Goal: Transaction & Acquisition: Purchase product/service

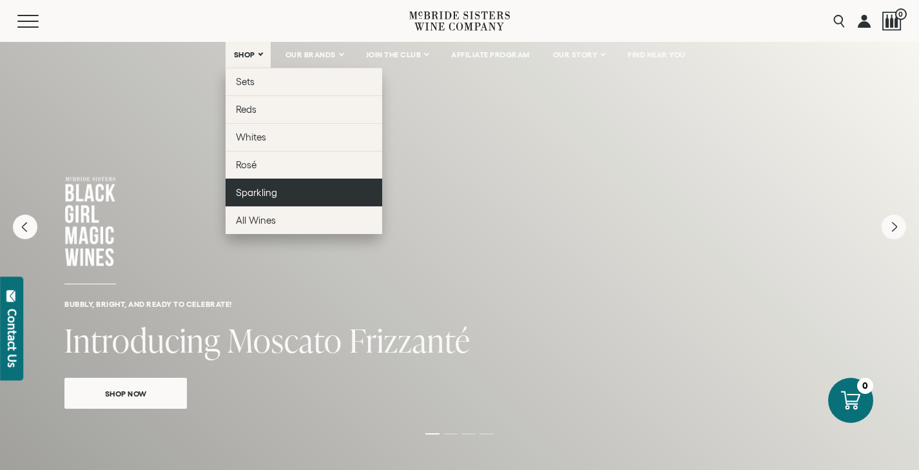
click at [240, 190] on span "Sparkling" at bounding box center [256, 192] width 41 height 11
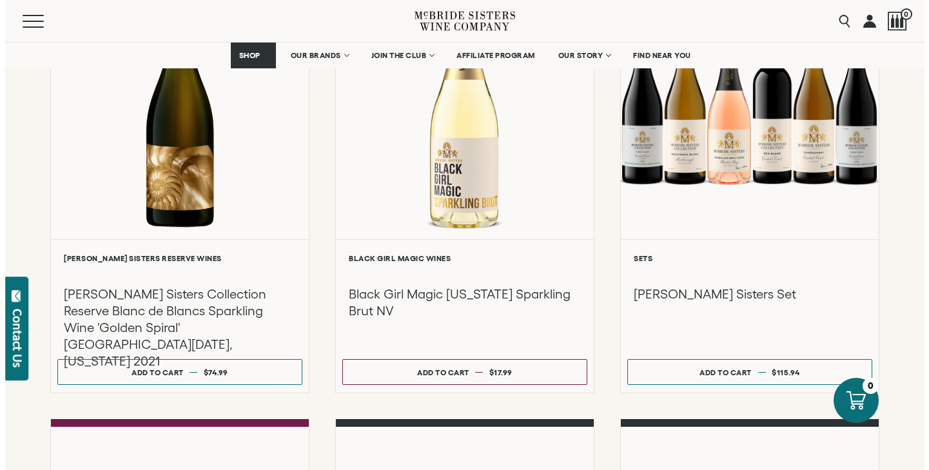
scroll to position [723, 0]
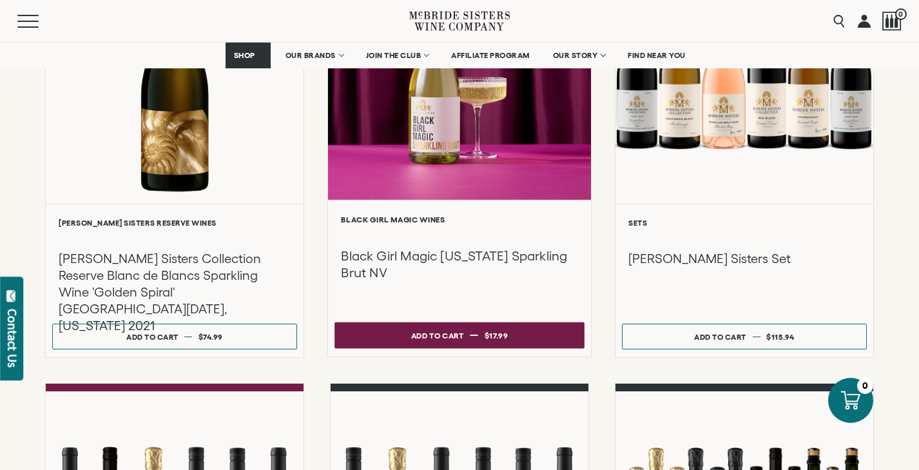
click at [499, 340] on span "$17.99" at bounding box center [497, 335] width 24 height 8
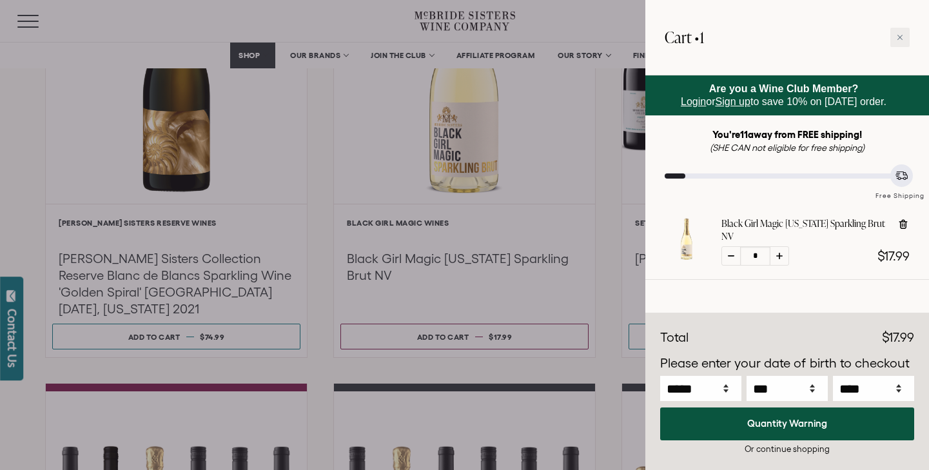
click at [775, 255] on div at bounding box center [779, 255] width 19 height 19
type input "*"
click at [775, 255] on div at bounding box center [779, 255] width 19 height 19
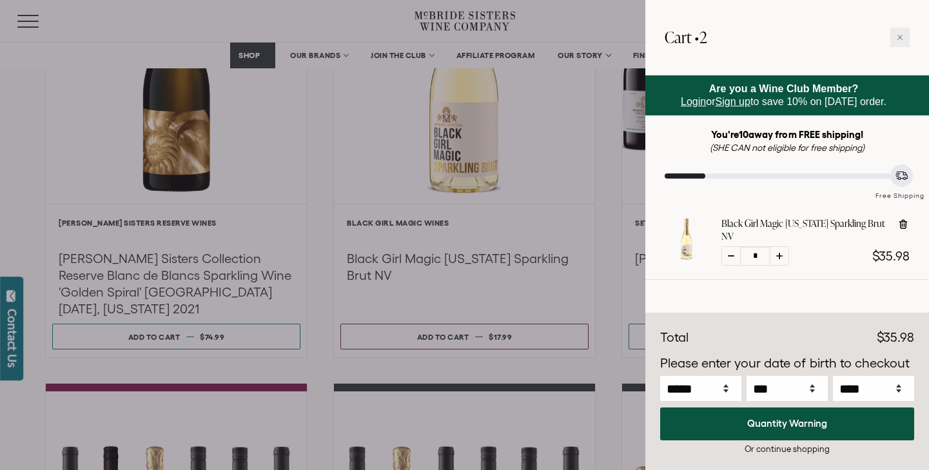
type input "*"
click at [775, 255] on div at bounding box center [779, 255] width 19 height 19
type input "*"
click at [775, 255] on div at bounding box center [779, 255] width 19 height 19
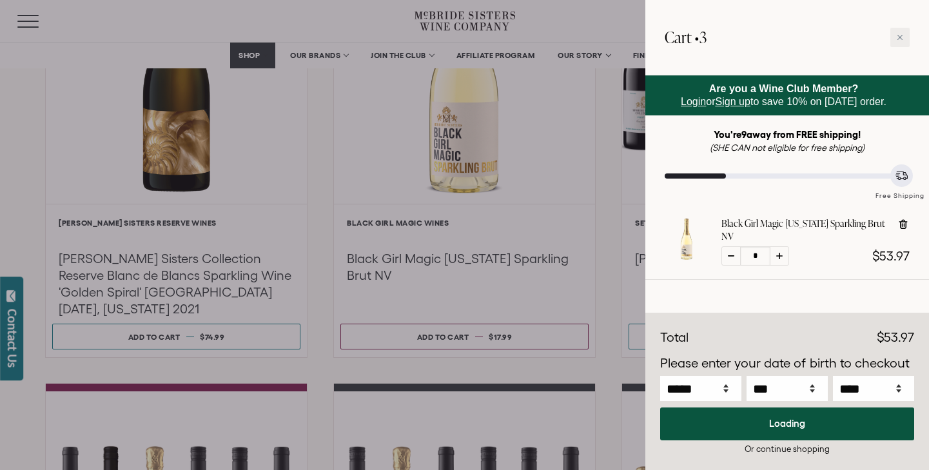
click at [775, 255] on div at bounding box center [779, 255] width 19 height 19
type input "*"
click at [775, 255] on div at bounding box center [779, 255] width 19 height 19
type input "*"
click at [775, 255] on div at bounding box center [779, 255] width 19 height 19
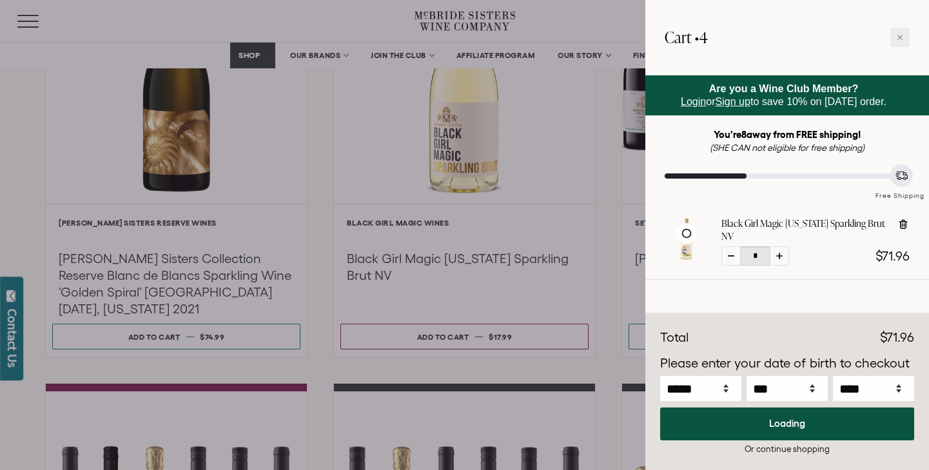
click at [775, 255] on div at bounding box center [779, 255] width 19 height 19
type input "*"
click at [775, 255] on div at bounding box center [779, 255] width 19 height 19
type input "*"
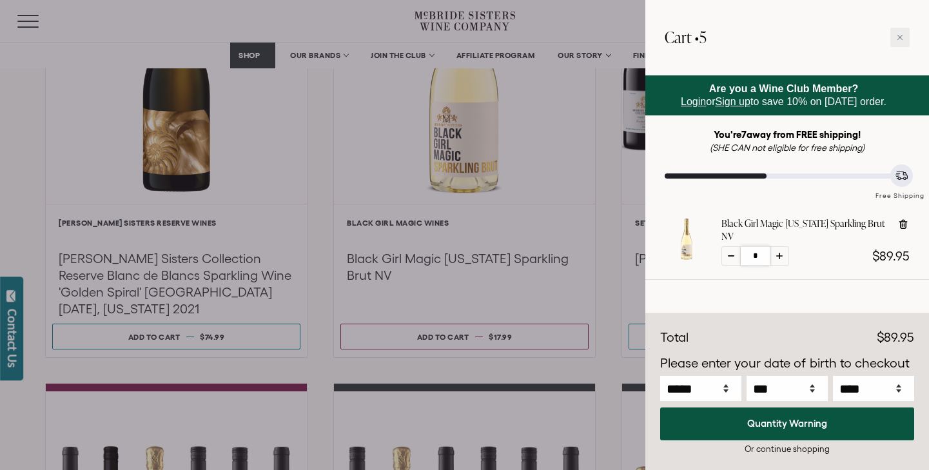
click at [766, 257] on input "*" at bounding box center [755, 255] width 29 height 19
click at [781, 254] on icon at bounding box center [779, 256] width 6 height 6
type input "*"
click at [781, 254] on icon at bounding box center [779, 256] width 6 height 6
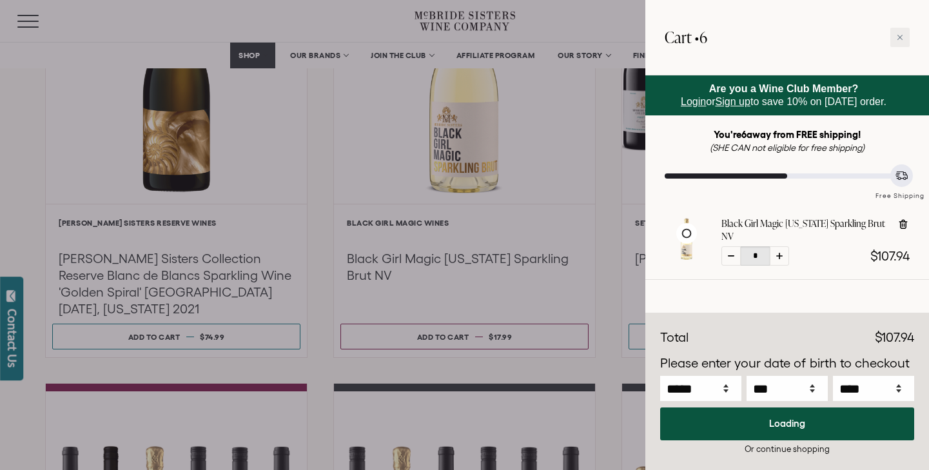
click at [781, 254] on icon at bounding box center [779, 256] width 6 height 6
type input "*"
click at [781, 254] on icon at bounding box center [779, 256] width 6 height 6
type input "*"
click at [781, 254] on icon at bounding box center [779, 256] width 6 height 6
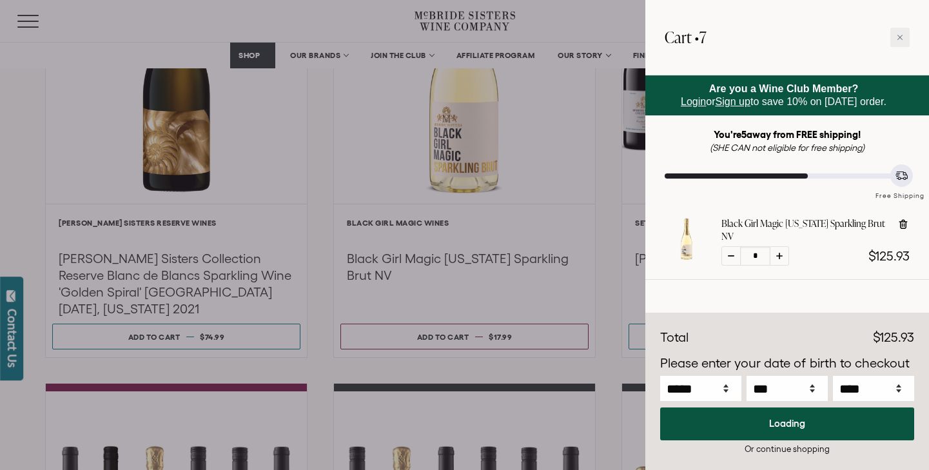
type input "*"
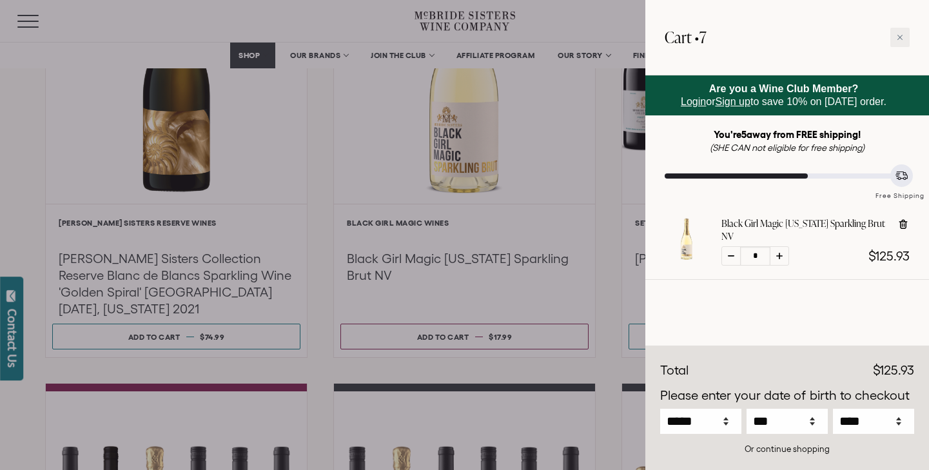
click at [781, 254] on icon at bounding box center [779, 256] width 6 height 6
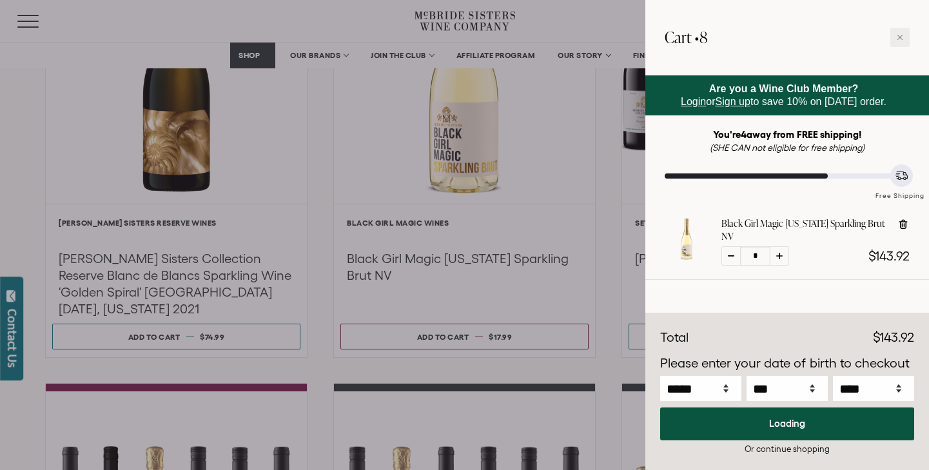
click at [781, 254] on icon at bounding box center [779, 256] width 6 height 6
type input "*"
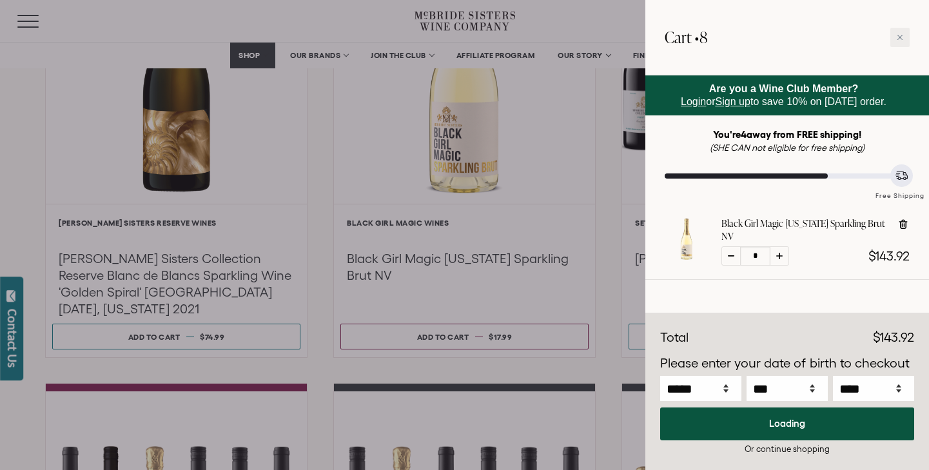
click at [781, 254] on icon at bounding box center [779, 256] width 6 height 6
type input "*"
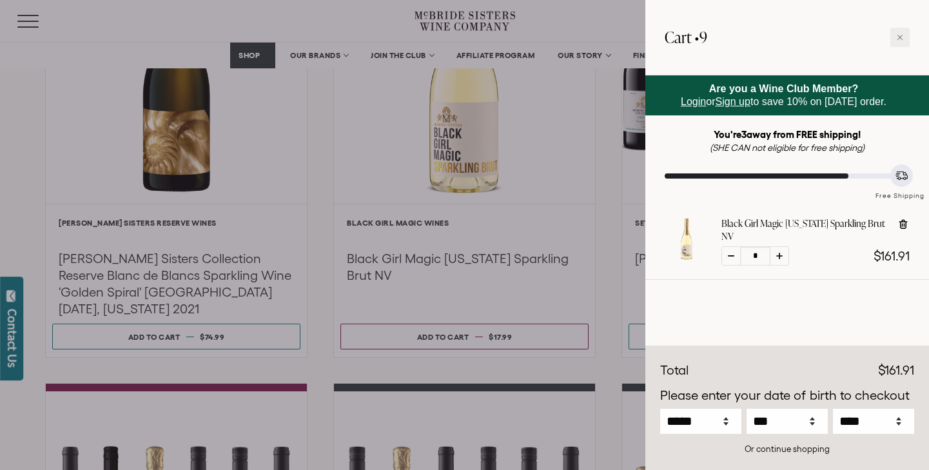
click at [781, 254] on icon at bounding box center [779, 256] width 6 height 6
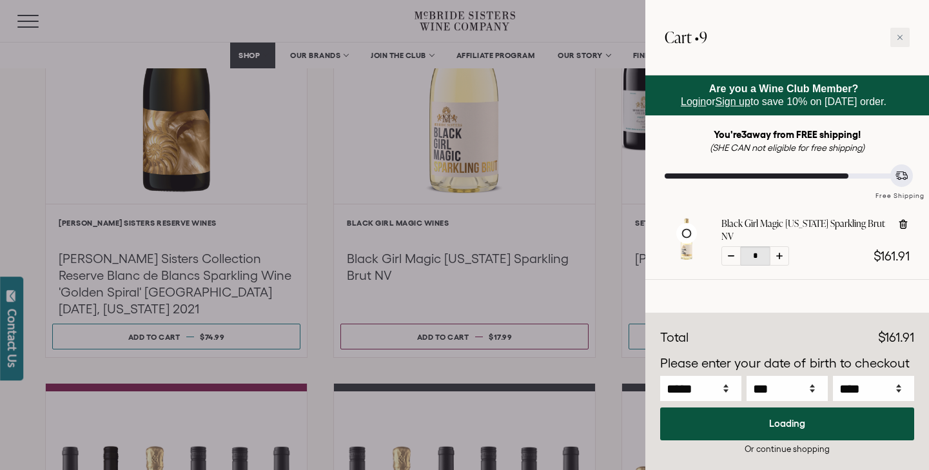
click at [781, 254] on icon at bounding box center [779, 256] width 6 height 6
type input "*"
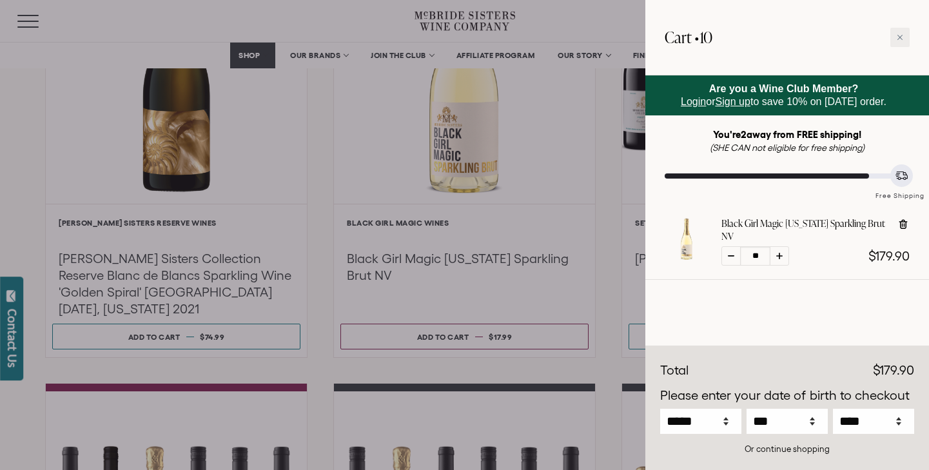
click at [781, 254] on icon at bounding box center [779, 256] width 6 height 6
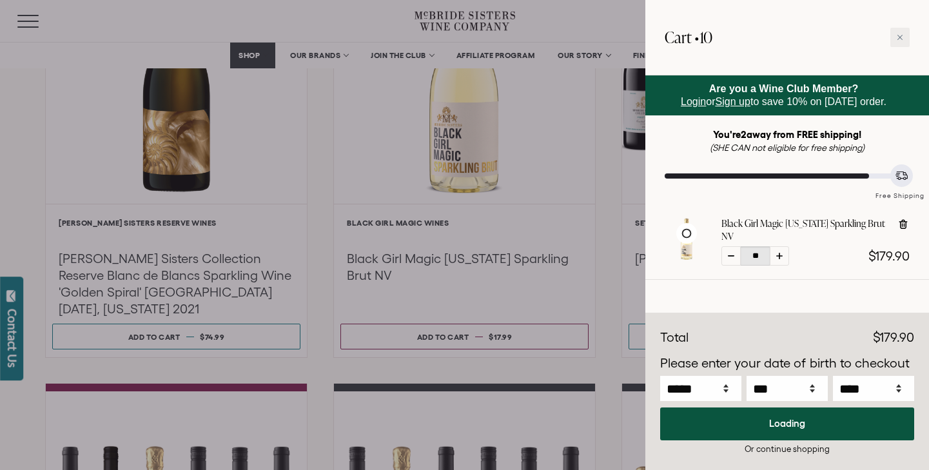
click at [781, 254] on icon at bounding box center [779, 256] width 6 height 6
type input "**"
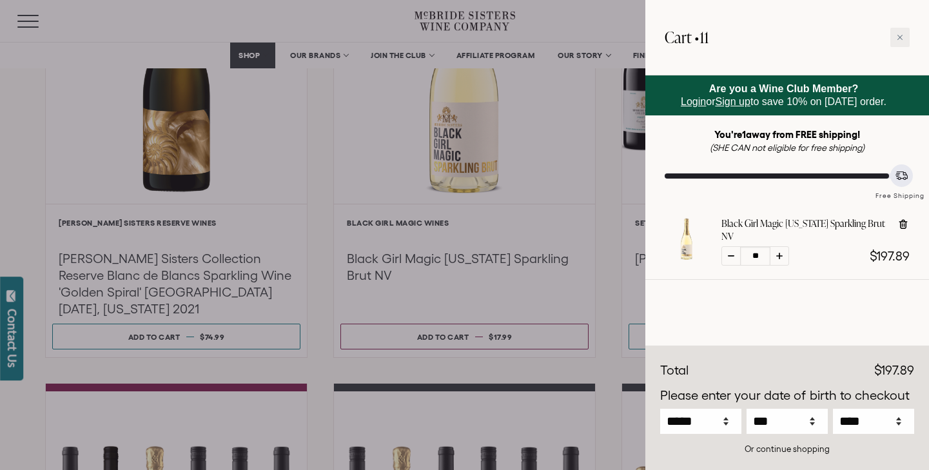
click at [781, 254] on icon at bounding box center [779, 256] width 6 height 6
type input "**"
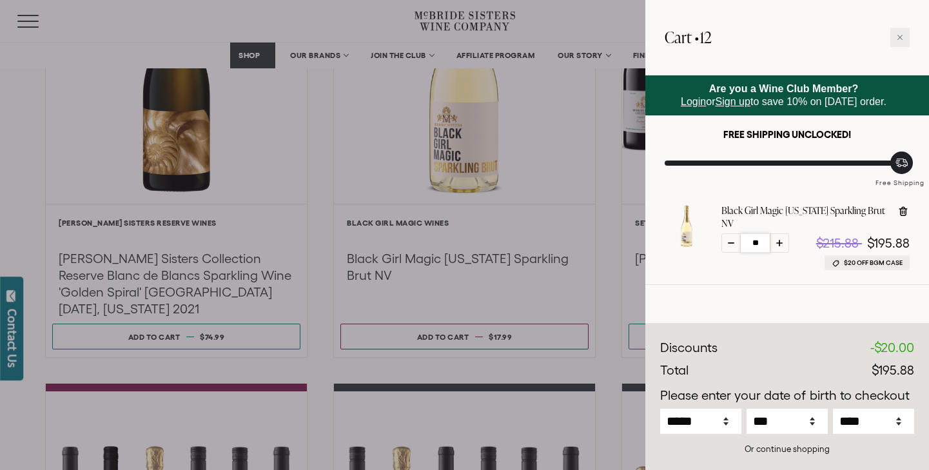
click at [766, 239] on input "**" at bounding box center [755, 242] width 29 height 19
type input "*"
type input "**"
click at [744, 286] on div at bounding box center [787, 304] width 284 height 39
